Goal: Task Accomplishment & Management: Complete application form

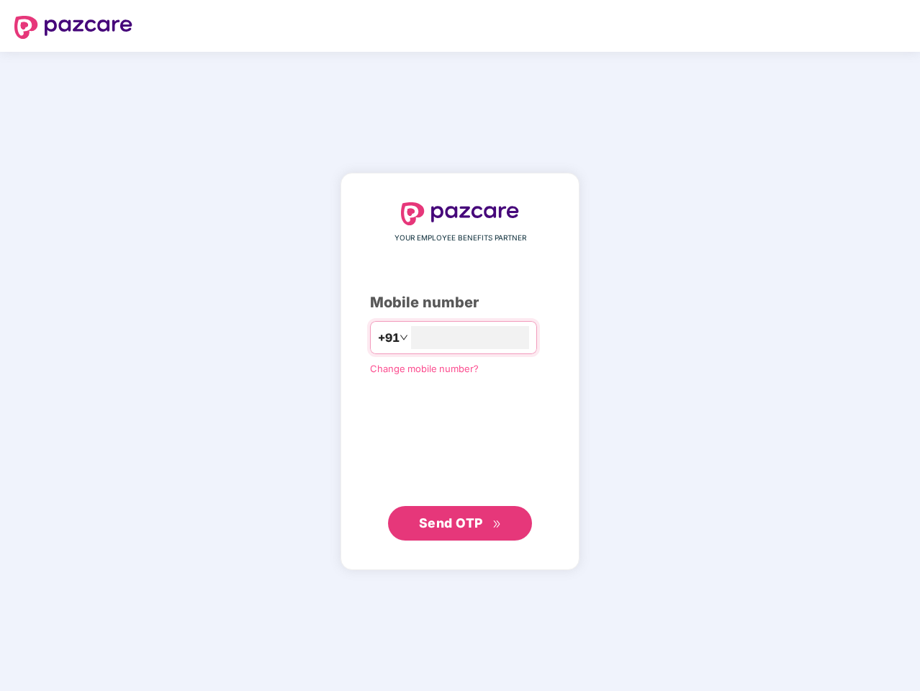
click at [460, 346] on input "number" at bounding box center [470, 337] width 118 height 23
click at [73, 27] on img at bounding box center [73, 27] width 118 height 23
click at [378, 338] on span "+91" at bounding box center [389, 338] width 22 height 18
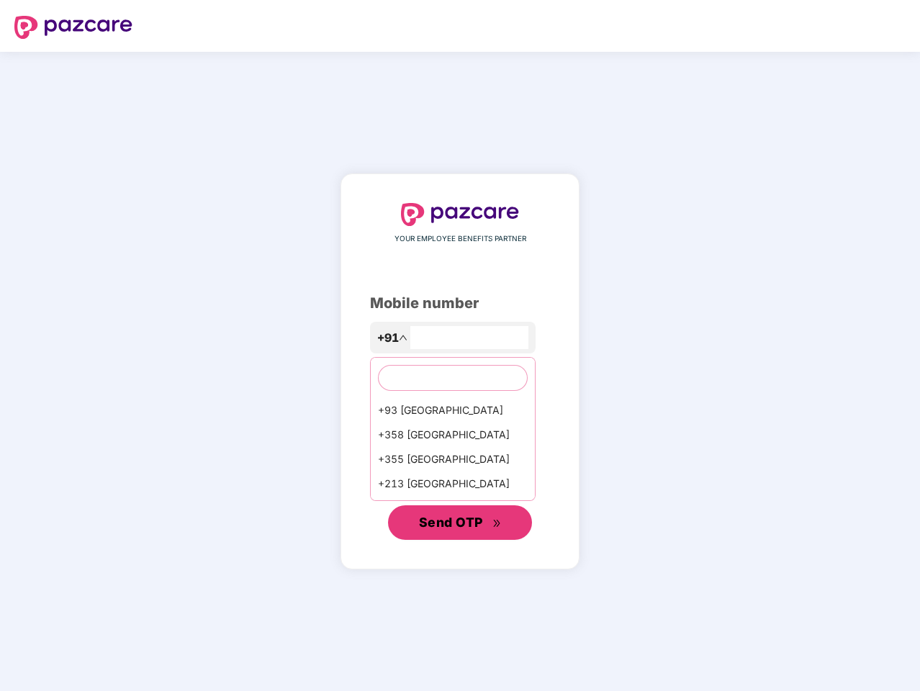
click at [460, 524] on span "Send OTP" at bounding box center [451, 522] width 64 height 15
